Goal: Task Accomplishment & Management: Manage account settings

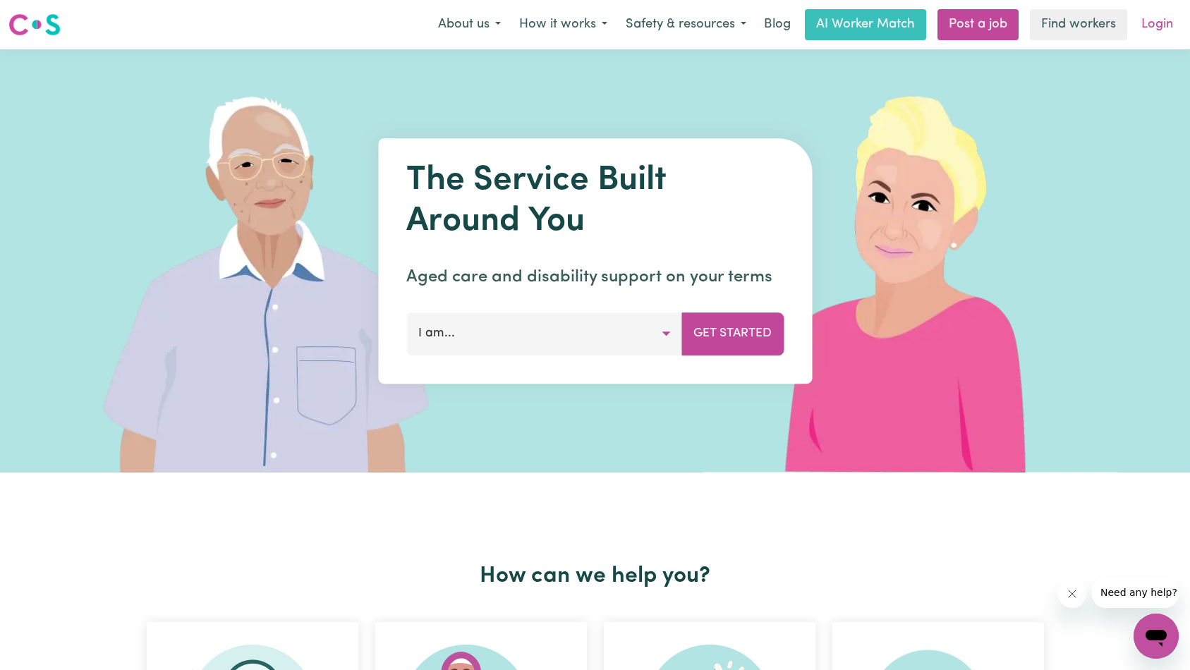
click at [1156, 26] on link "Login" at bounding box center [1157, 24] width 49 height 31
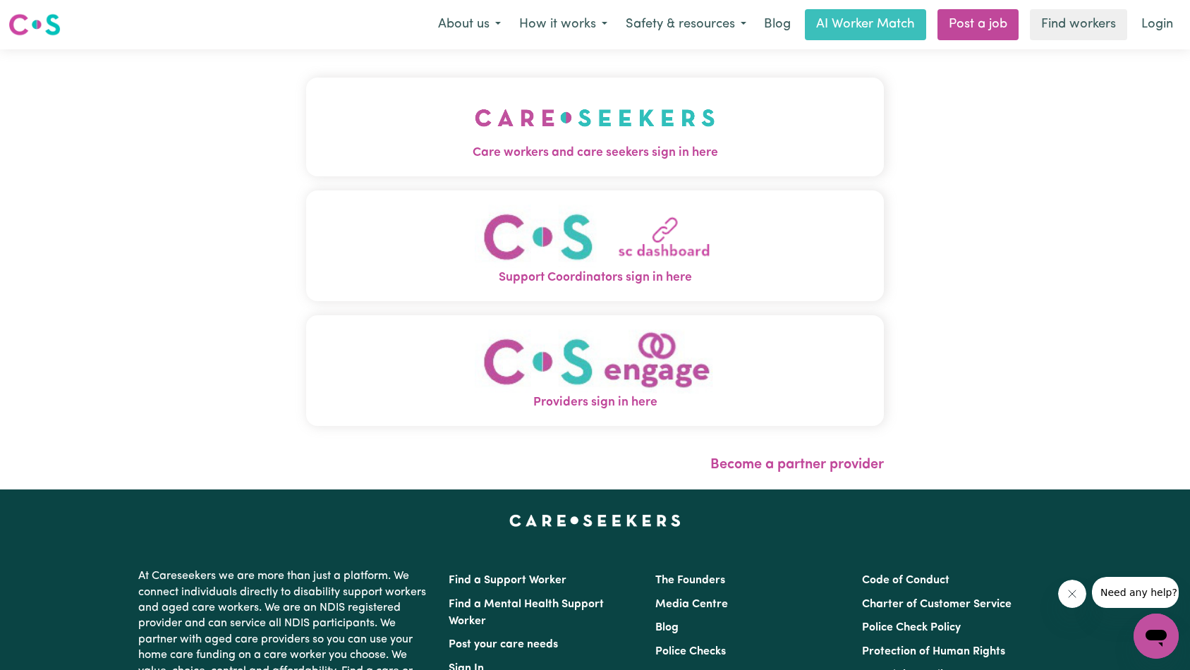
click at [321, 170] on button "Care workers and care seekers sign in here" at bounding box center [595, 127] width 579 height 99
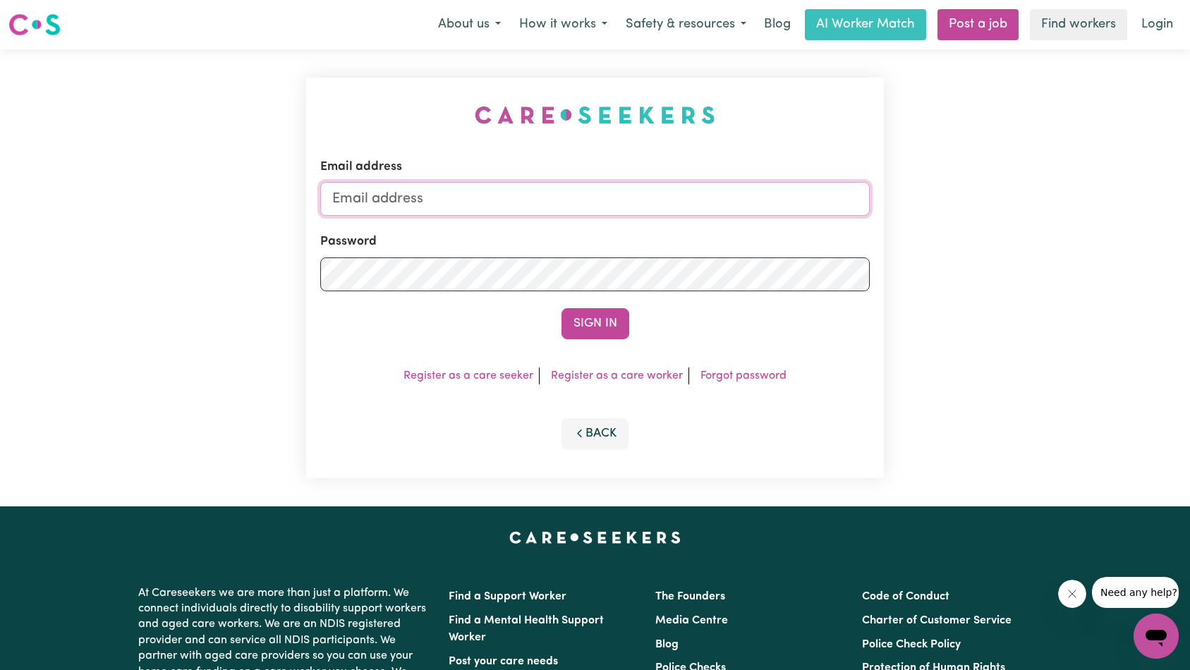
click at [505, 199] on input "Email address" at bounding box center [595, 199] width 550 height 34
type input "[EMAIL_ADDRESS][DOMAIN_NAME]"
click at [594, 313] on button "Sign In" at bounding box center [596, 323] width 68 height 31
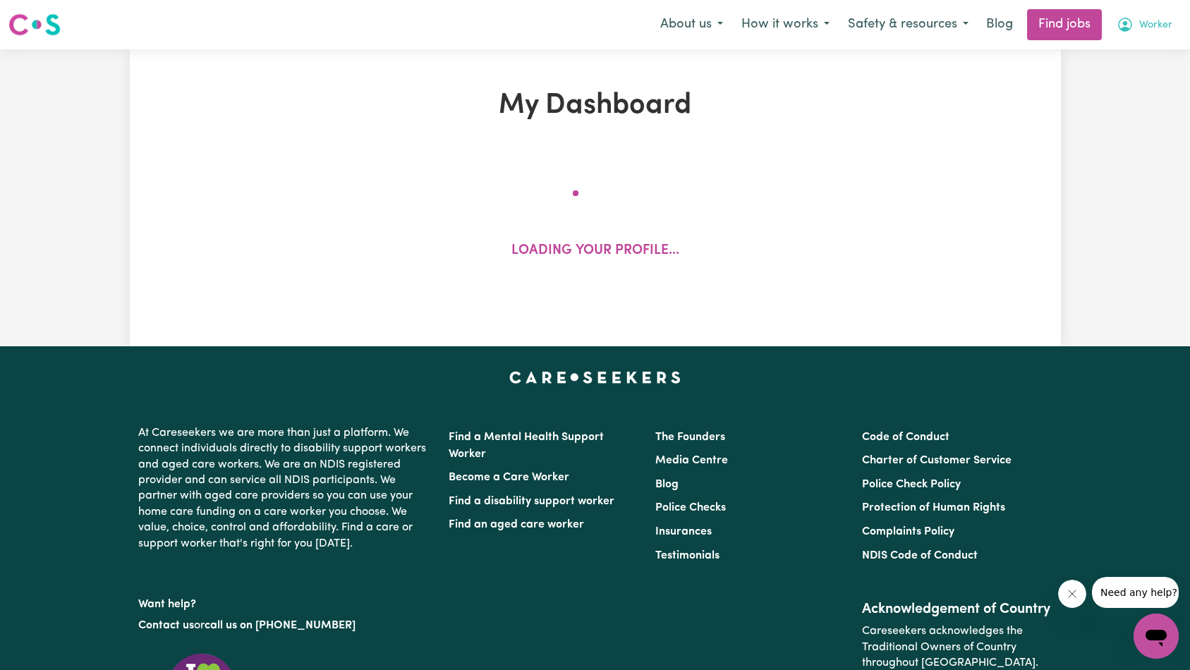
click at [1151, 30] on span "Worker" at bounding box center [1155, 26] width 33 height 16
click at [1138, 54] on link "My Account" at bounding box center [1125, 55] width 111 height 27
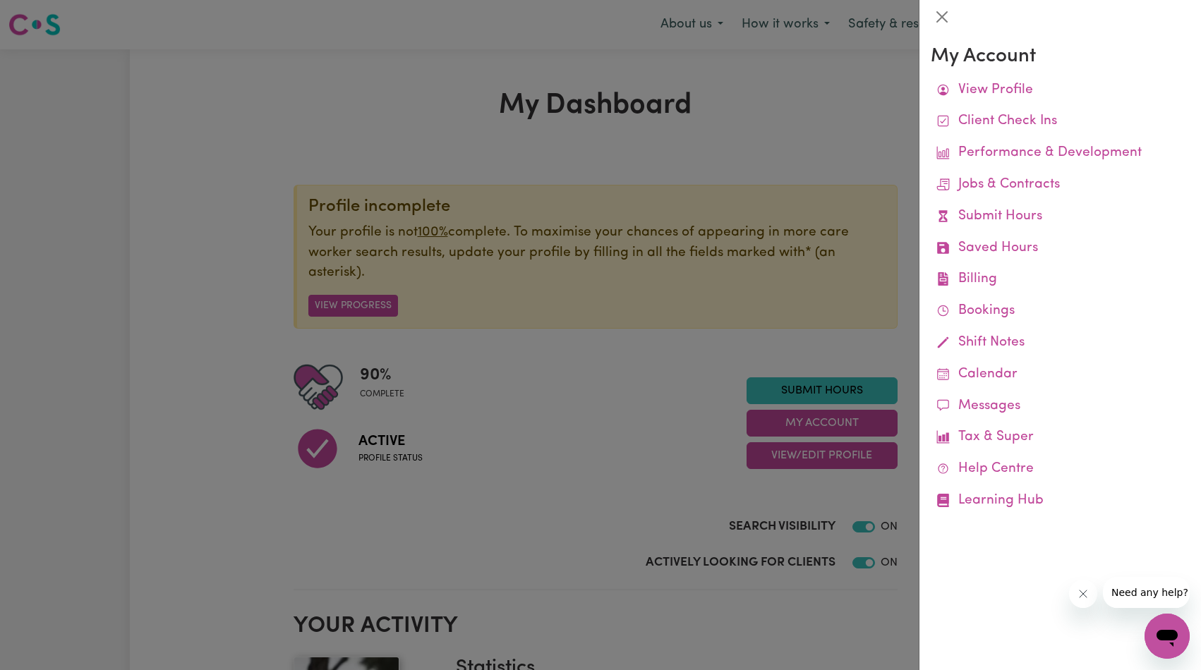
click at [761, 184] on div at bounding box center [600, 335] width 1201 height 670
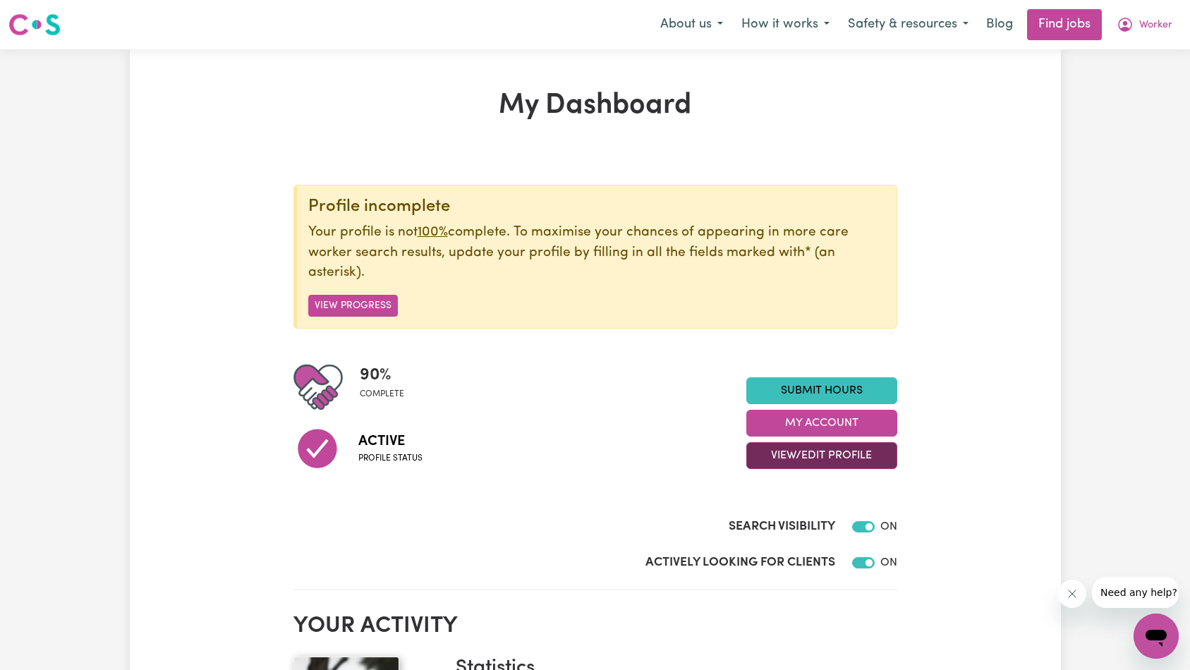
click at [818, 460] on button "View/Edit Profile" at bounding box center [821, 455] width 151 height 27
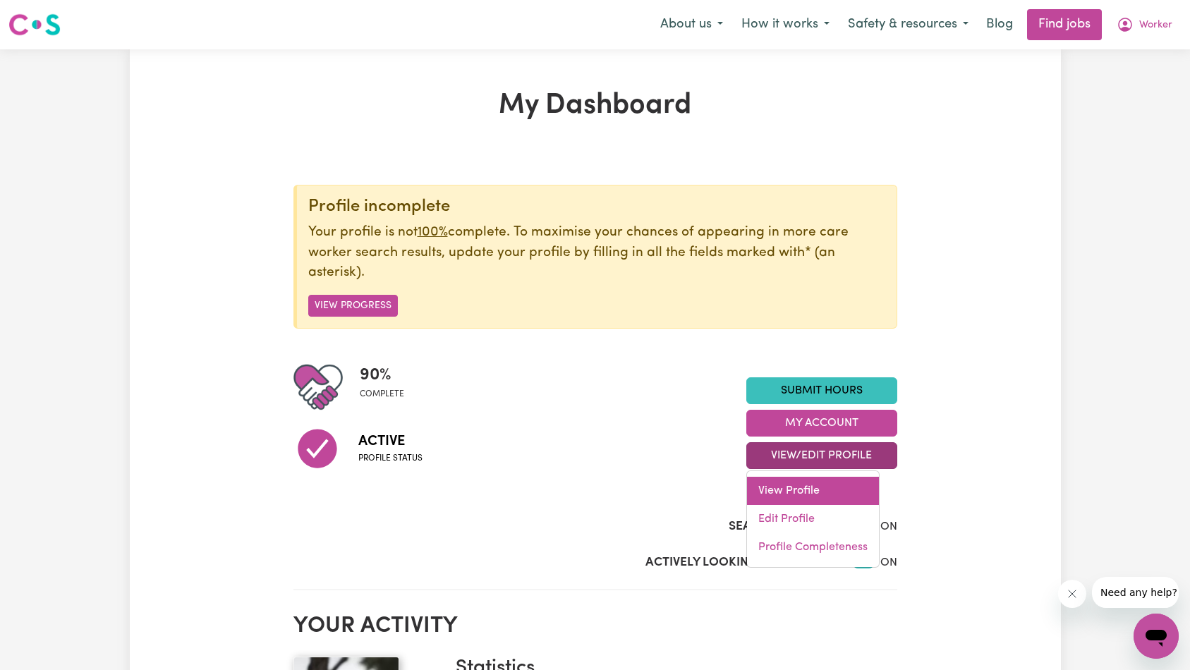
click at [801, 484] on link "View Profile" at bounding box center [813, 491] width 132 height 28
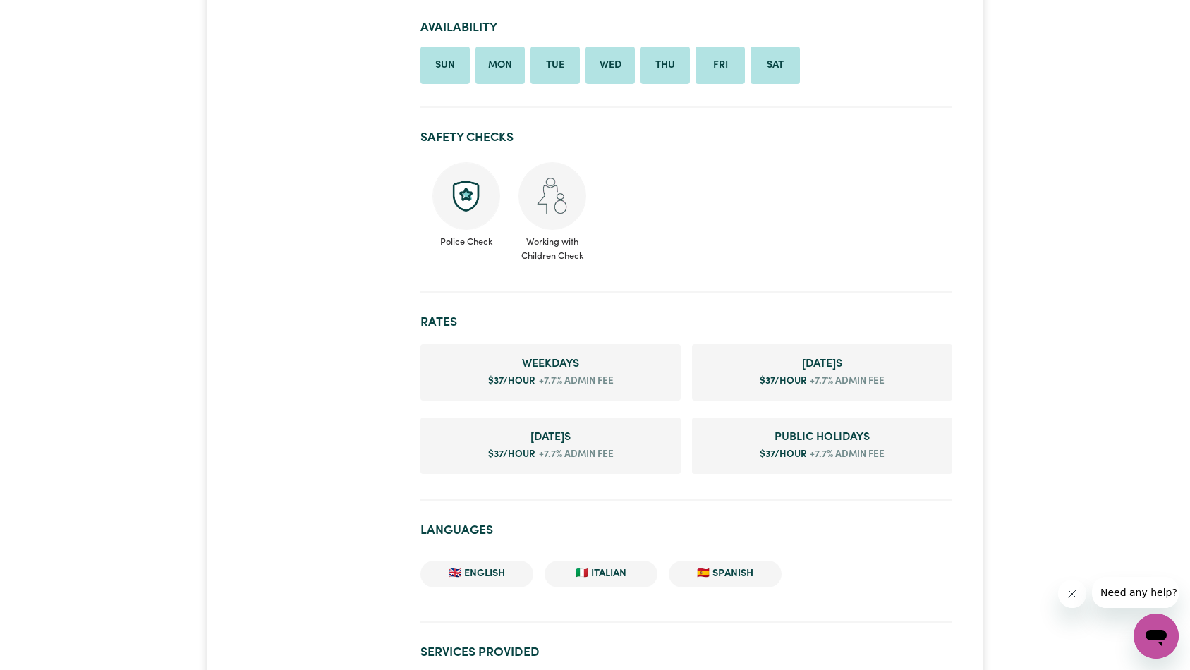
scroll to position [827, 0]
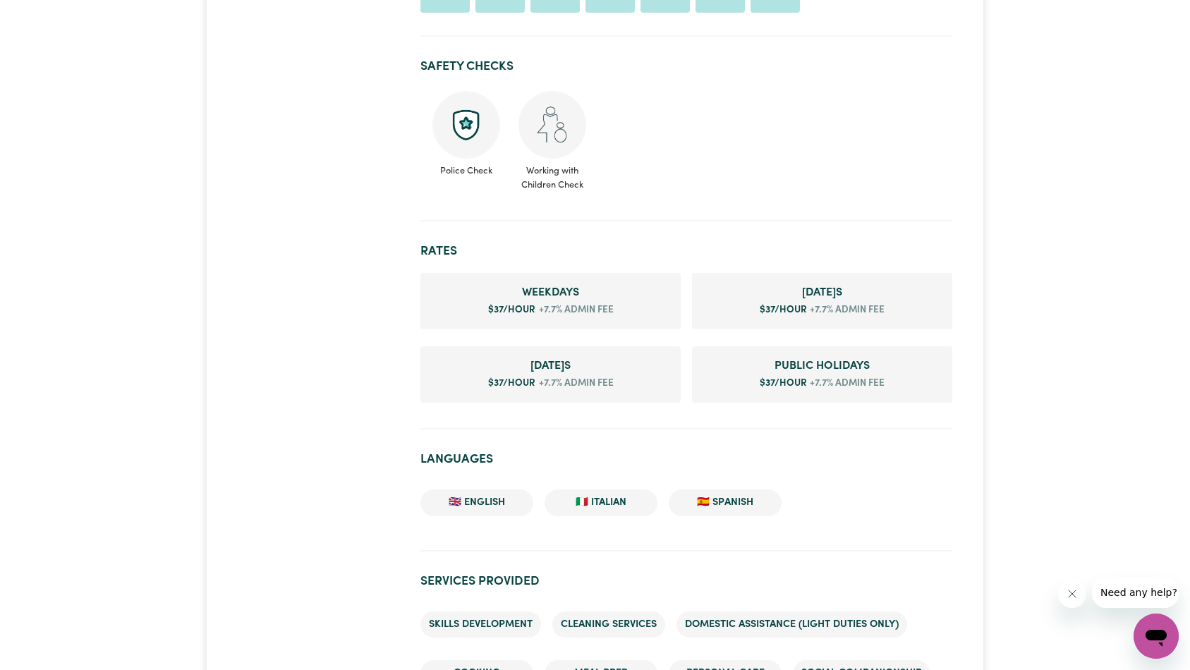
click at [861, 259] on h2 "Rates" at bounding box center [686, 251] width 531 height 15
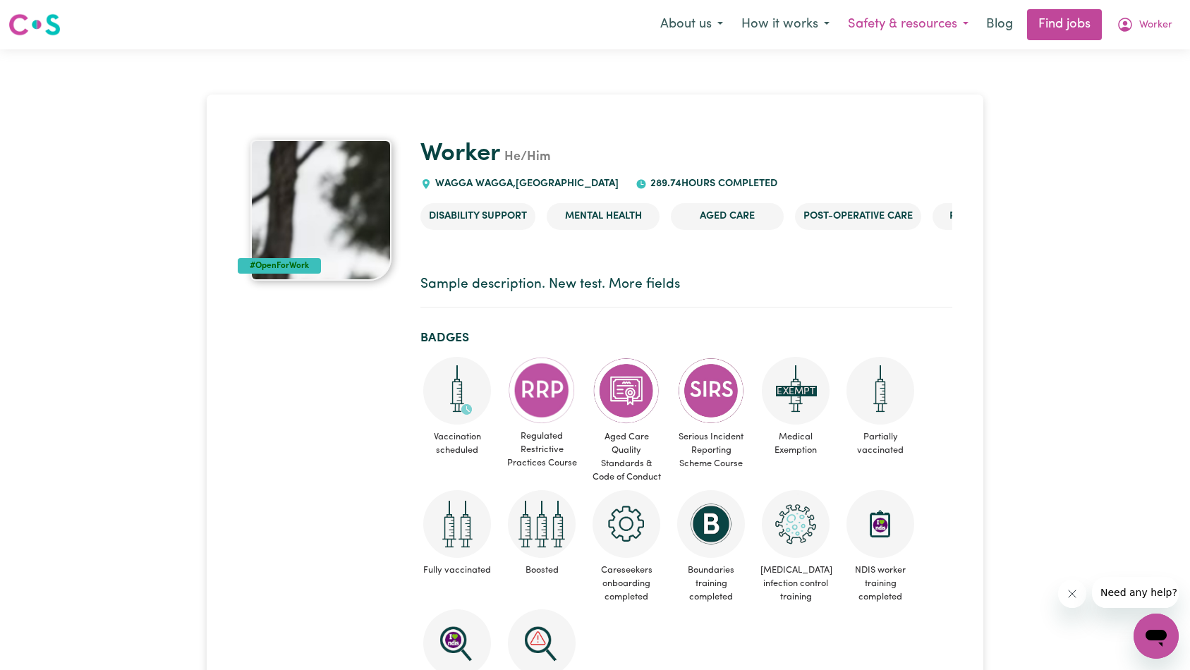
click at [859, 30] on button "Safety & resources" at bounding box center [908, 25] width 139 height 30
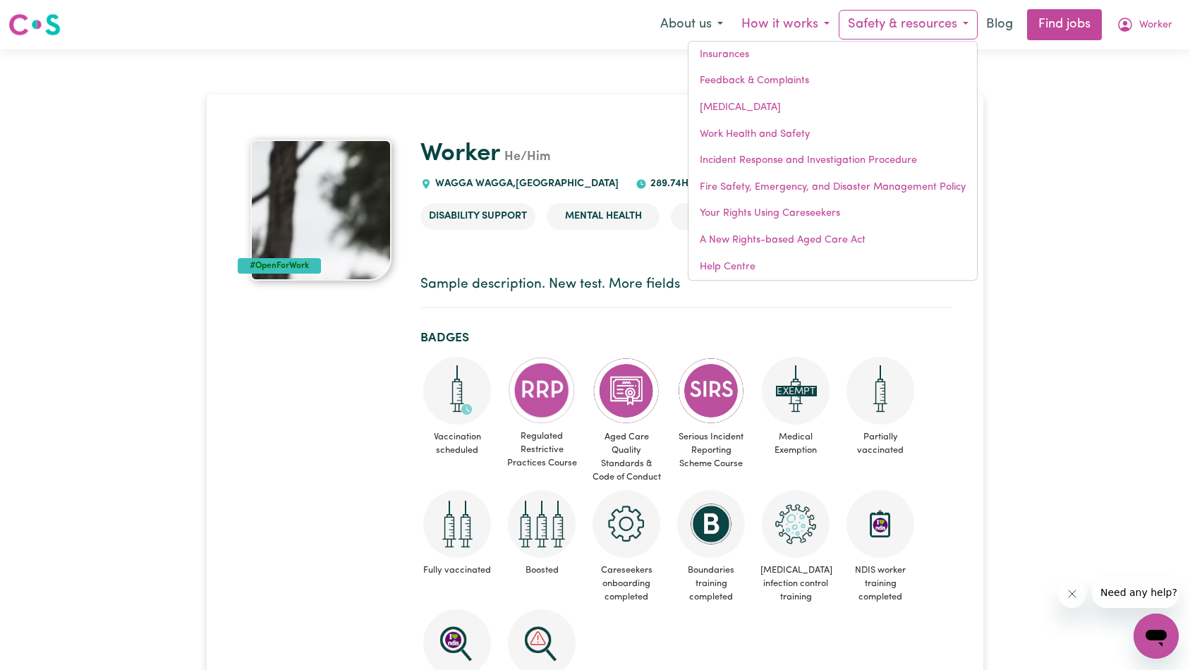
click at [794, 28] on button "How it works" at bounding box center [785, 25] width 107 height 30
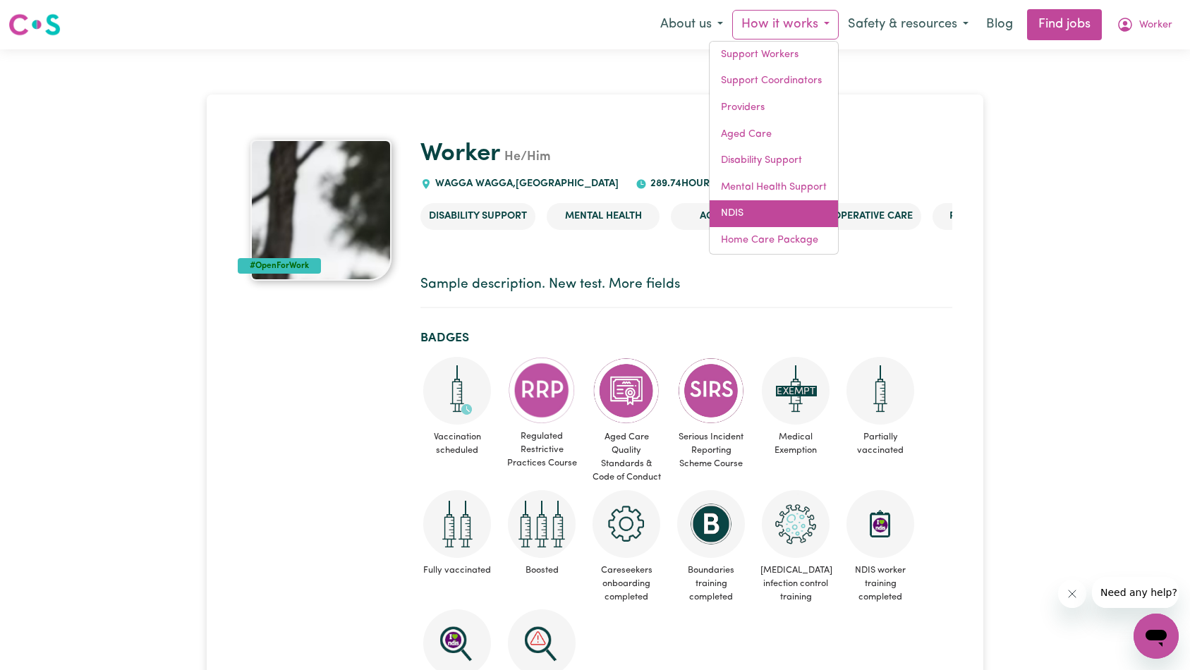
click at [768, 213] on link "NDIS" at bounding box center [774, 213] width 128 height 27
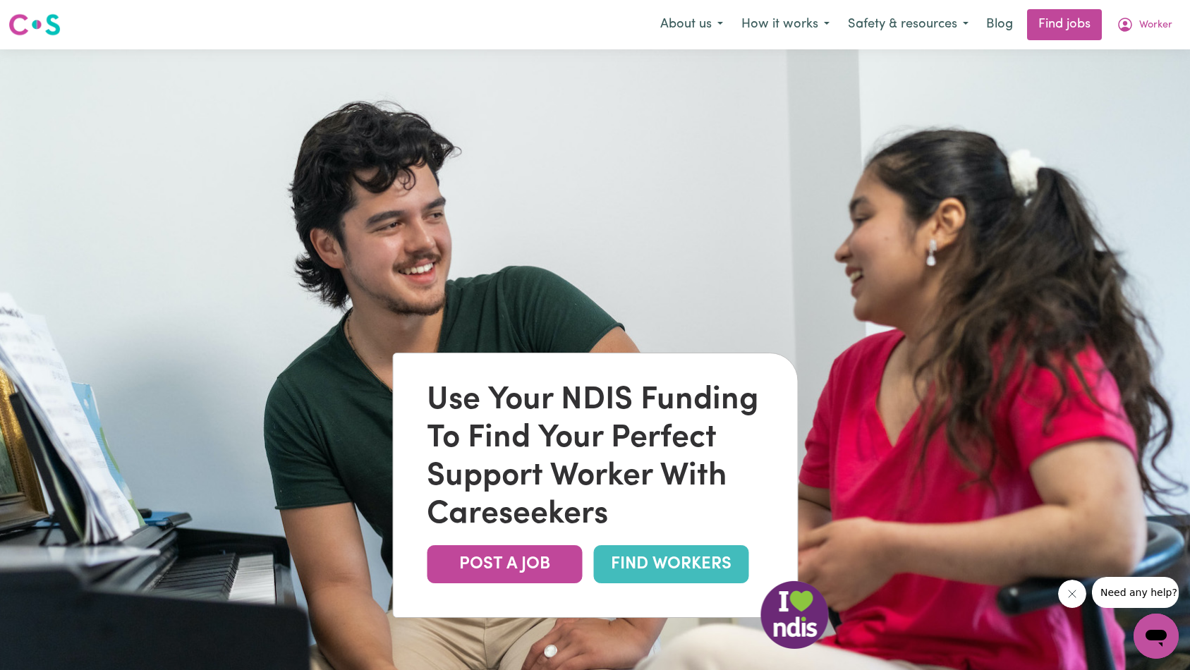
click at [1073, 591] on icon "Close message from company" at bounding box center [1071, 593] width 11 height 11
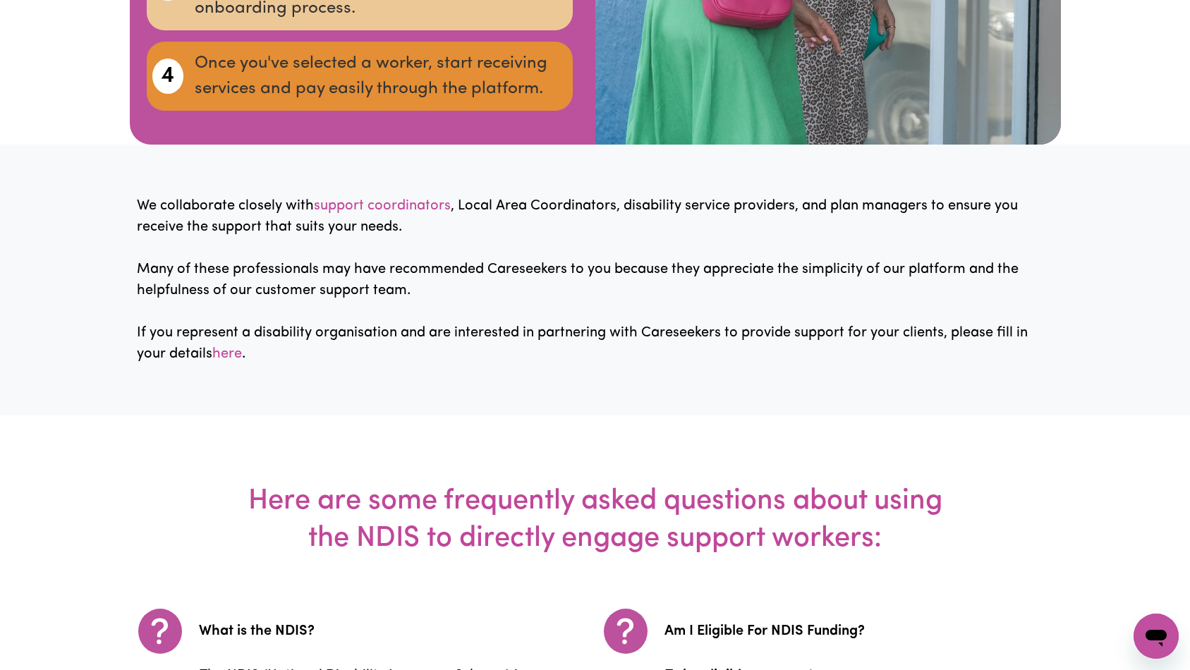
scroll to position [2510, 0]
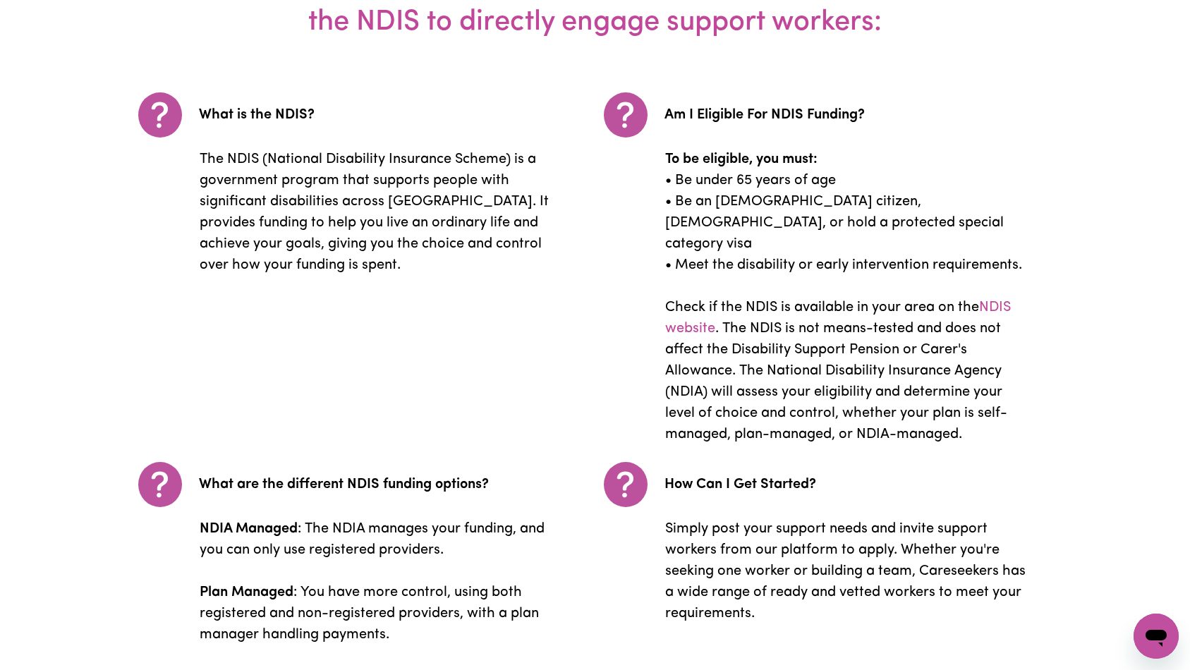
click at [746, 226] on p "To be eligible, you must: • Be under 65 years of age • Be an [DEMOGRAPHIC_DATA]…" at bounding box center [828, 297] width 404 height 296
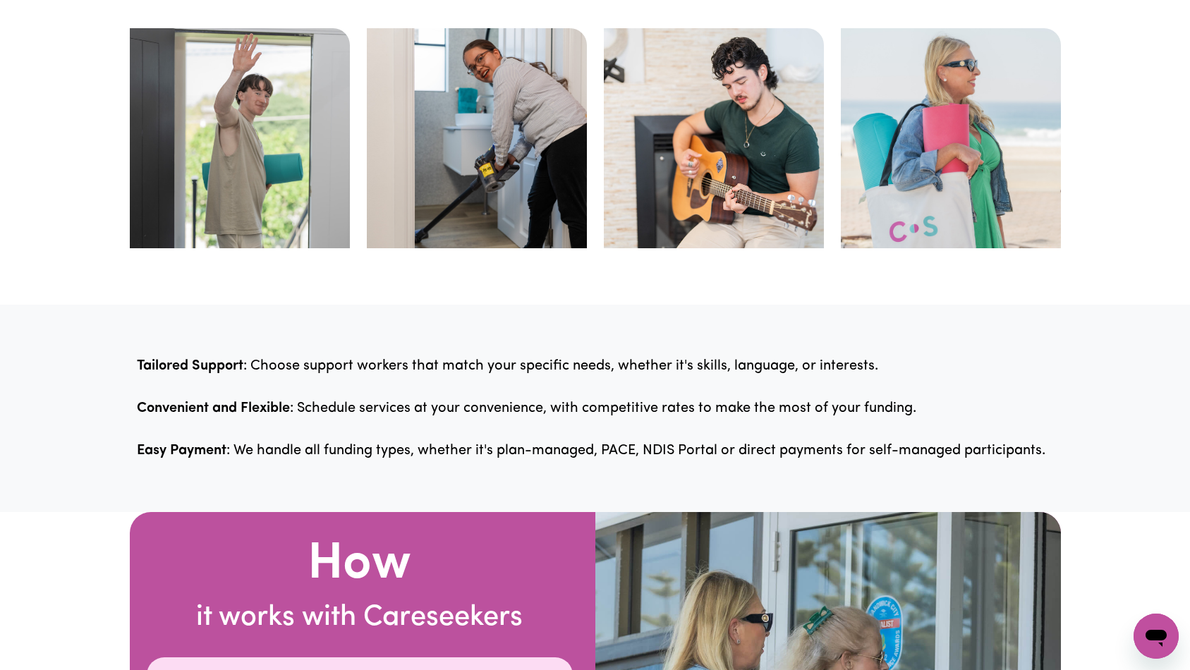
scroll to position [0, 0]
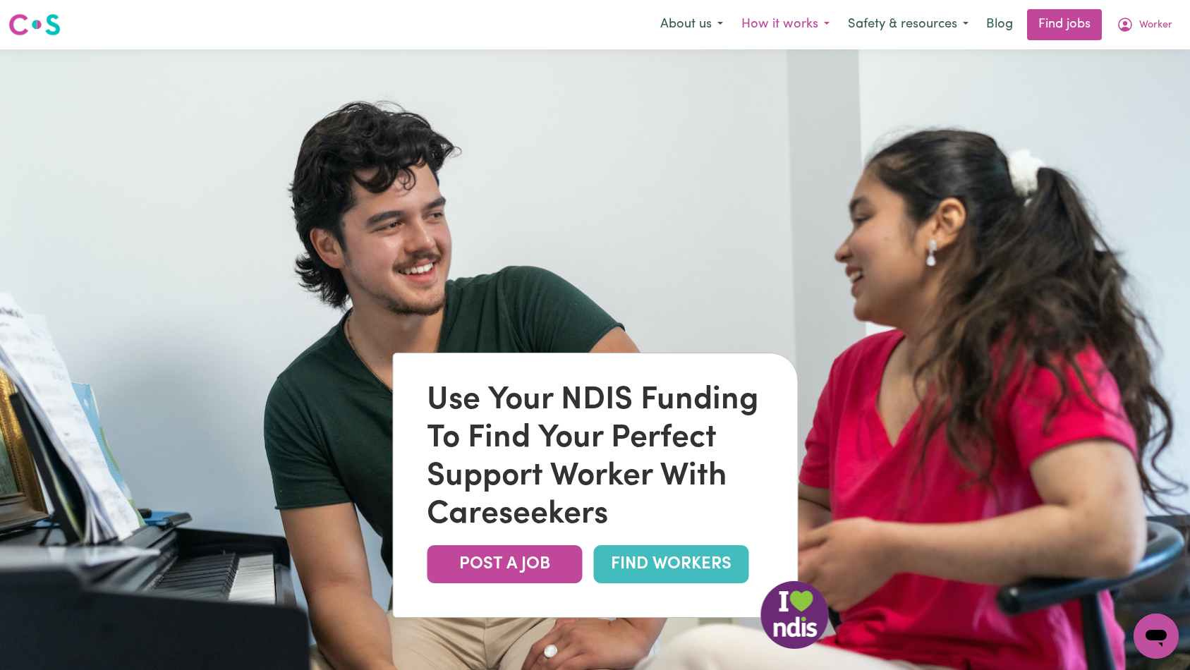
click at [758, 33] on button "How it works" at bounding box center [785, 25] width 107 height 30
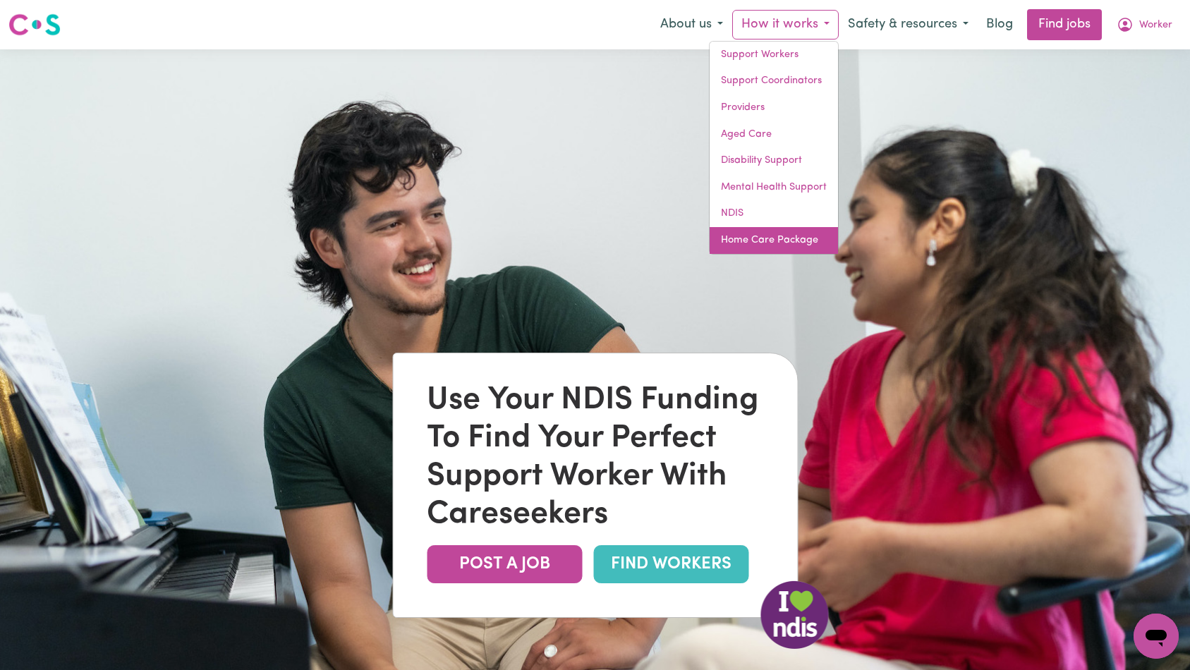
click at [780, 242] on link "Home Care Package" at bounding box center [774, 240] width 128 height 27
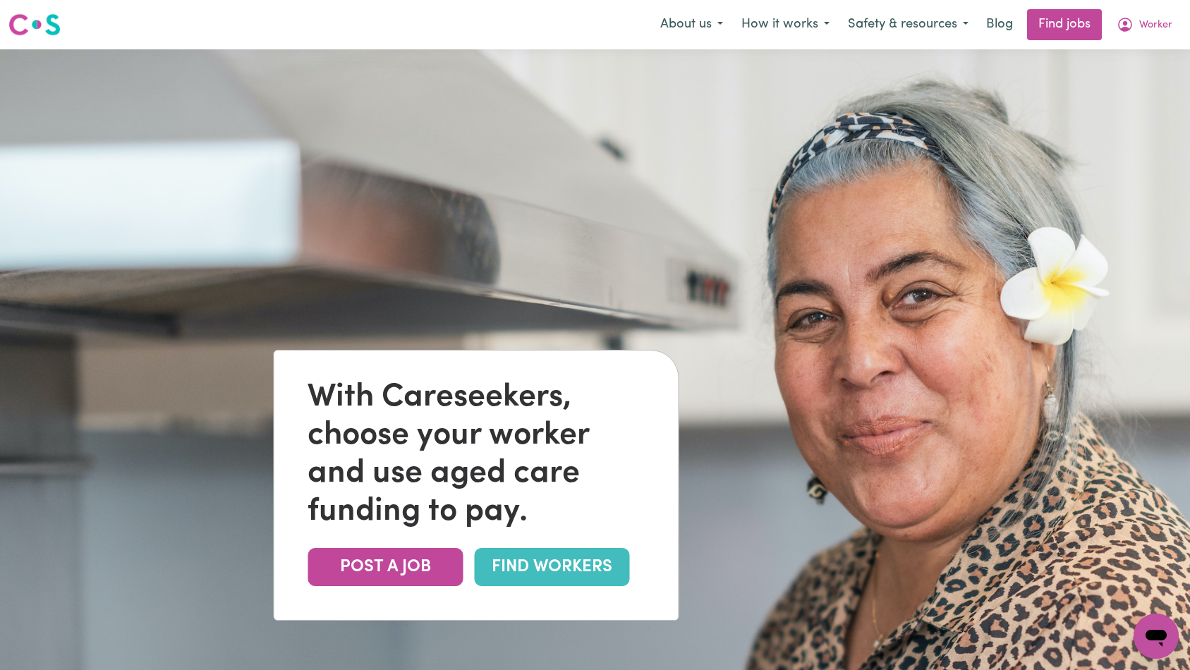
click at [773, 213] on img at bounding box center [595, 384] width 1190 height 670
click at [1156, 29] on span "Worker" at bounding box center [1155, 26] width 33 height 16
click at [1120, 106] on link "Logout" at bounding box center [1125, 108] width 111 height 27
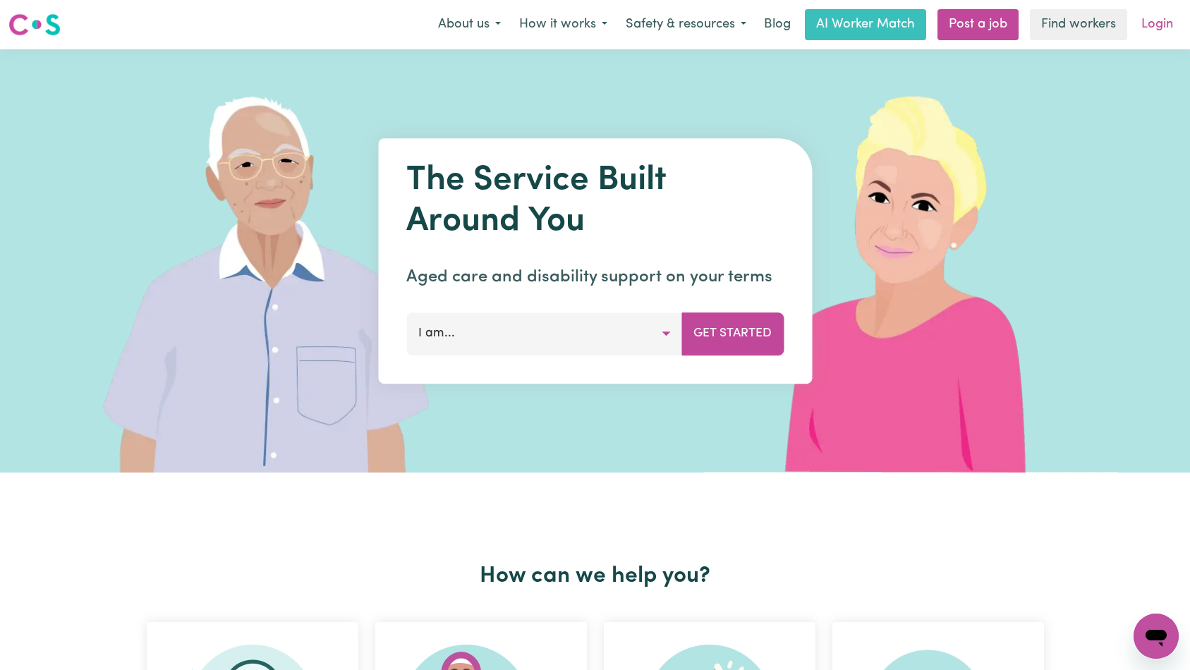
click at [1155, 30] on link "Login" at bounding box center [1157, 24] width 49 height 31
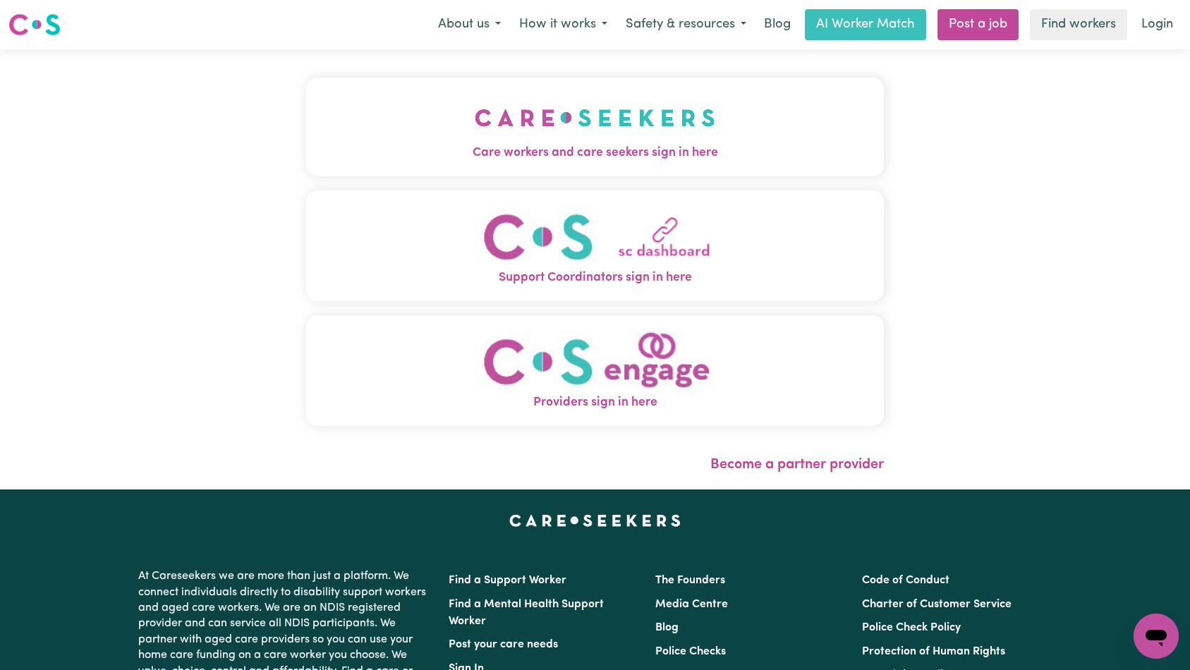
click at [684, 135] on img "Care workers and care seekers sign in here" at bounding box center [595, 118] width 241 height 52
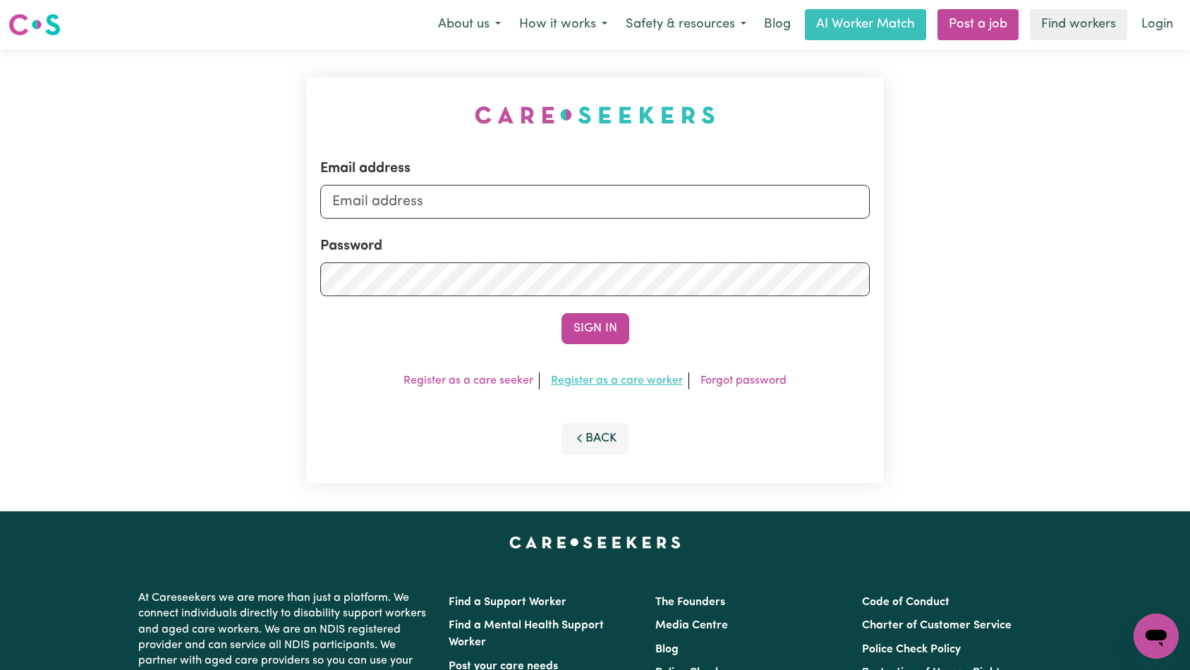
click at [645, 383] on link "Register as a care worker" at bounding box center [617, 380] width 132 height 11
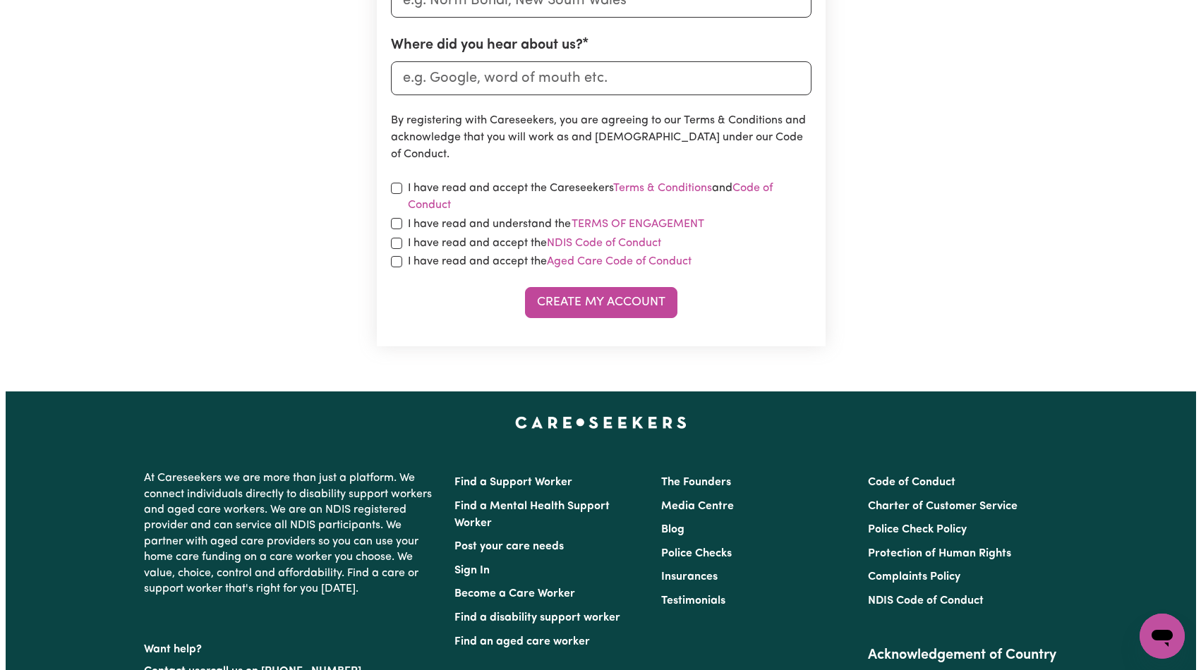
scroll to position [778, 0]
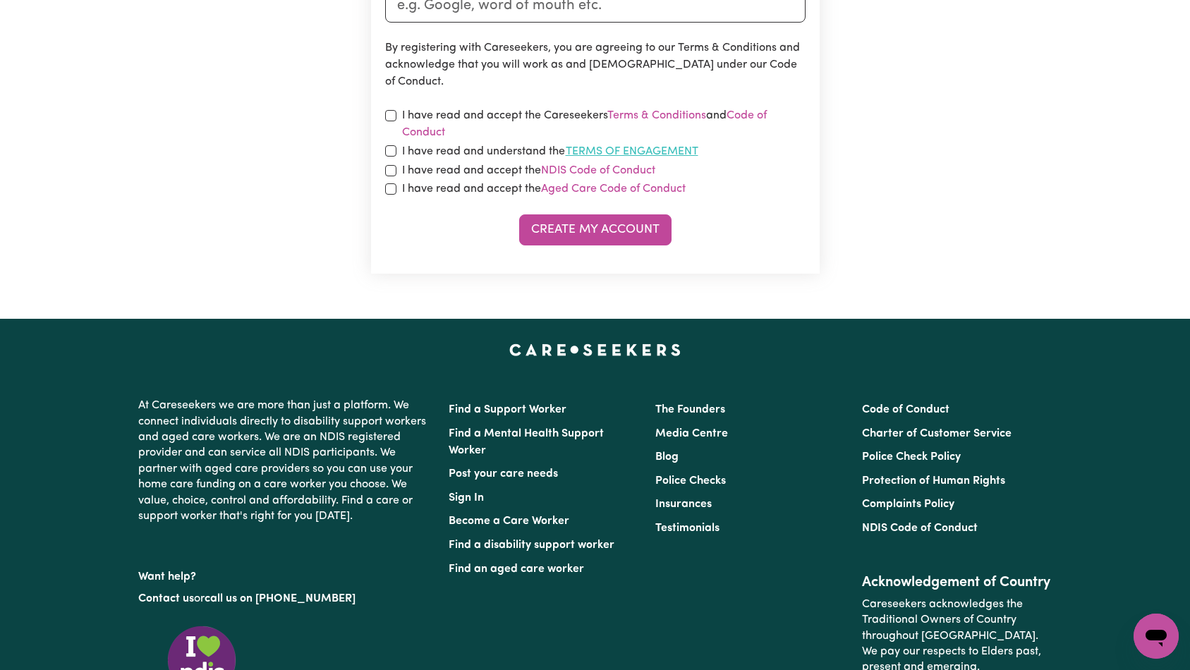
click at [618, 150] on button "Terms of Engagement" at bounding box center [632, 152] width 134 height 18
